Goal: Information Seeking & Learning: Learn about a topic

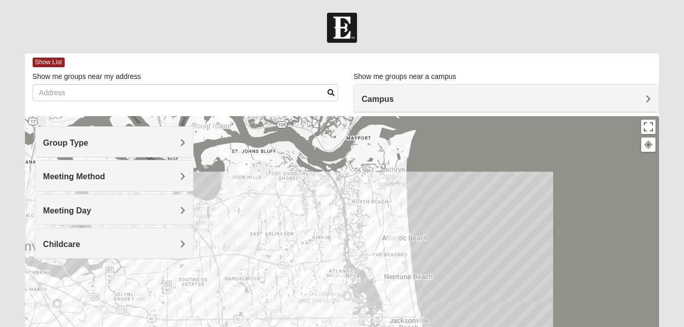
click at [179, 137] on div "Group Type" at bounding box center [114, 142] width 157 height 30
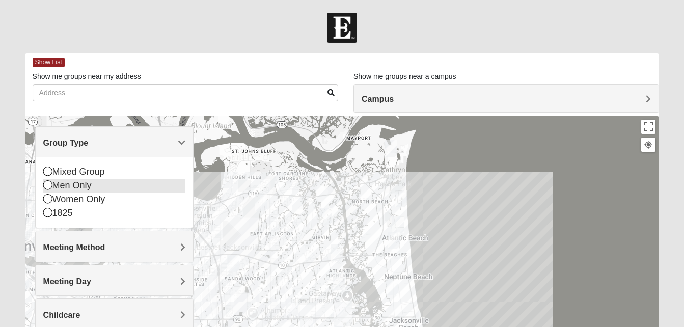
click at [47, 187] on icon at bounding box center [47, 184] width 9 height 9
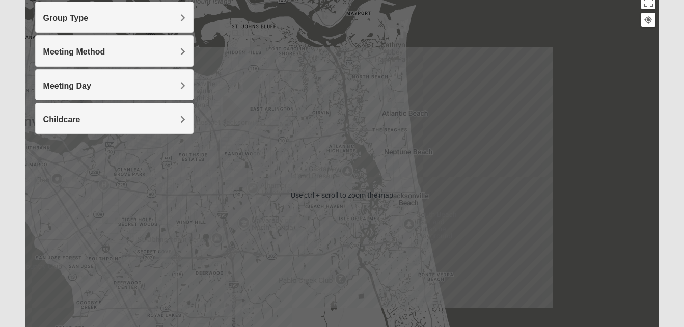
scroll to position [126, 0]
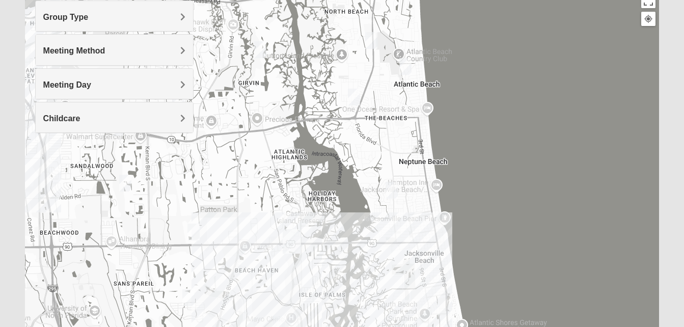
click at [405, 64] on img "Mens Militello 32233" at bounding box center [405, 66] width 12 height 17
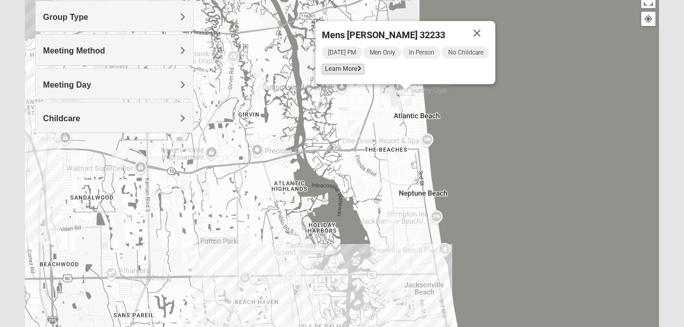
click at [343, 68] on span "Learn More" at bounding box center [342, 69] width 43 height 11
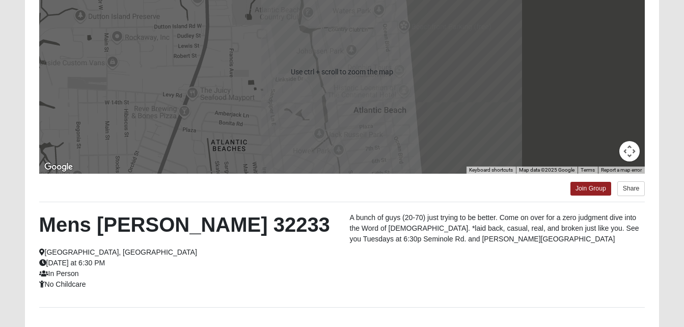
scroll to position [168, 0]
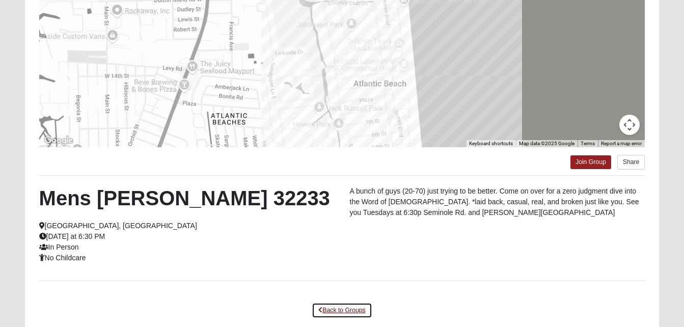
click at [361, 308] on link "Back to Groups" at bounding box center [342, 310] width 60 height 16
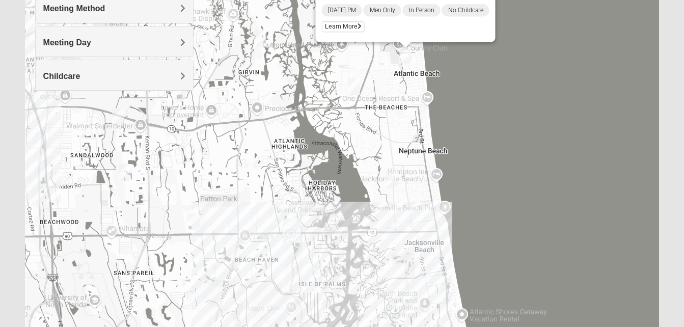
click at [354, 85] on img "Mens Boboc 32233" at bounding box center [354, 86] width 12 height 17
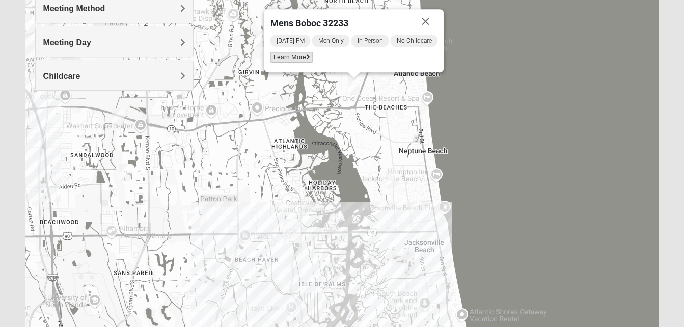
click at [292, 54] on span "Learn More" at bounding box center [291, 57] width 43 height 11
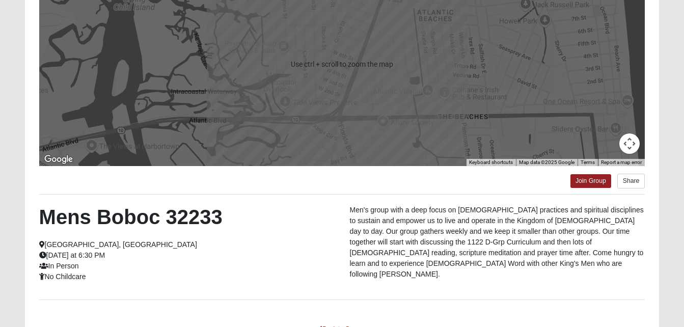
scroll to position [150, 0]
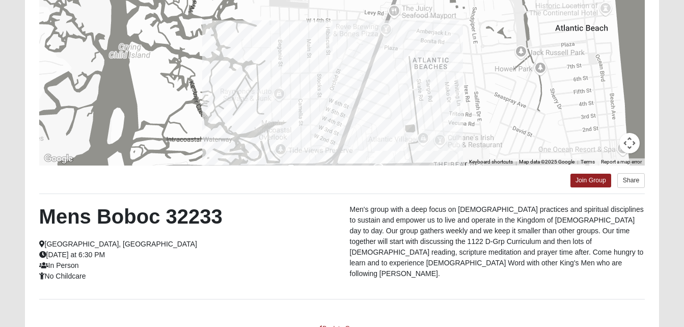
drag, startPoint x: 470, startPoint y: 65, endPoint x: 463, endPoint y: 130, distance: 65.5
click at [463, 130] on div at bounding box center [342, 64] width 606 height 204
